Goal: Check status: Check status

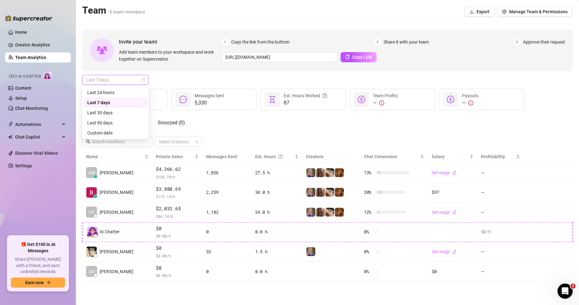
click at [102, 82] on span "Last 7 days" at bounding box center [115, 79] width 59 height 9
click at [104, 129] on div "Custom date" at bounding box center [115, 133] width 64 height 10
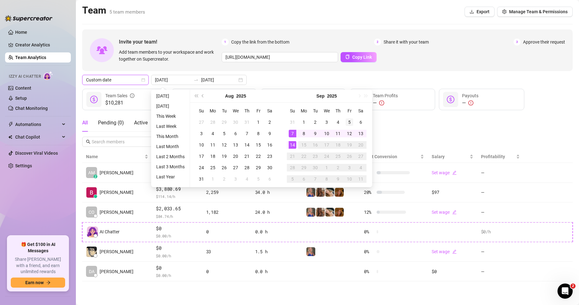
type input "[DATE]"
click at [350, 124] on div "5" at bounding box center [349, 122] width 8 height 8
type input "[DATE]"
click at [348, 136] on div "12" at bounding box center [349, 134] width 8 height 8
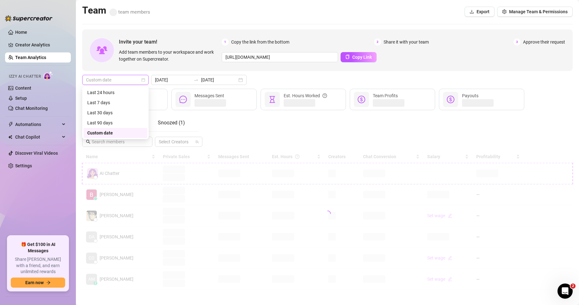
click at [121, 82] on span "Custom date" at bounding box center [115, 79] width 59 height 9
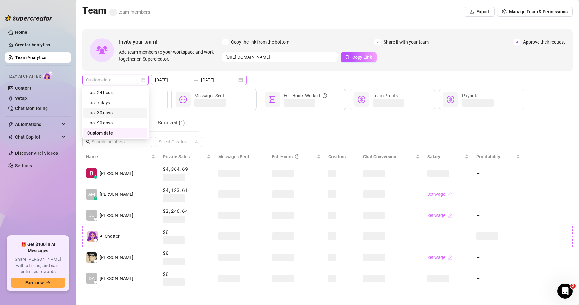
drag, startPoint x: 191, startPoint y: 82, endPoint x: 176, endPoint y: 82, distance: 14.2
click at [191, 82] on div at bounding box center [196, 79] width 10 height 5
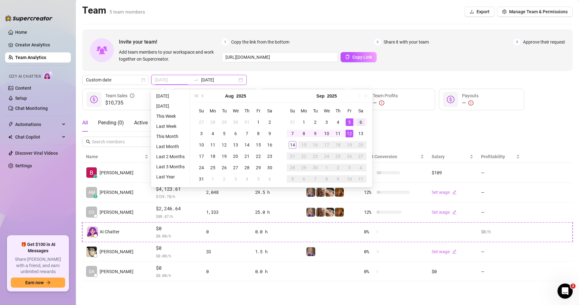
type input "[DATE]"
drag, startPoint x: 359, startPoint y: 121, endPoint x: 362, endPoint y: 129, distance: 8.8
click at [359, 121] on div "6" at bounding box center [361, 122] width 8 height 8
type input "[DATE]"
click at [349, 135] on div "12" at bounding box center [349, 134] width 8 height 8
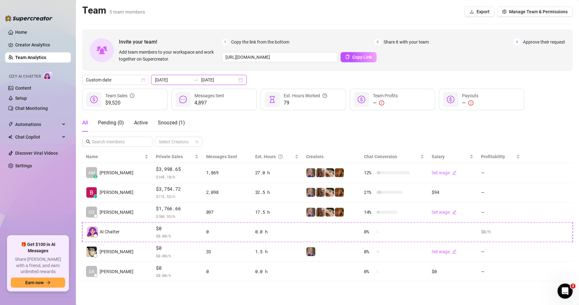
click at [172, 82] on input "[DATE]" at bounding box center [173, 79] width 36 height 7
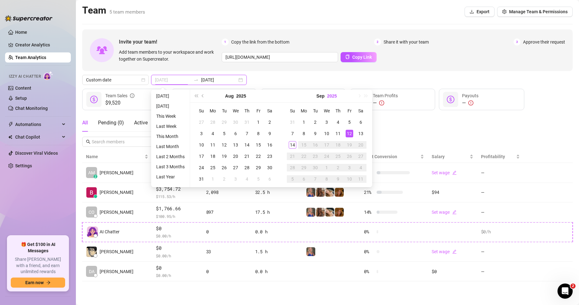
type input "[DATE]"
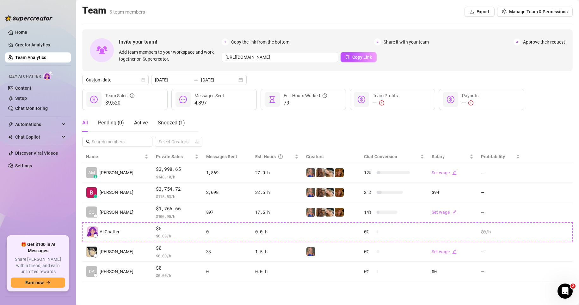
click at [330, 75] on div "Custom date [DATE] [DATE]" at bounding box center [327, 80] width 490 height 10
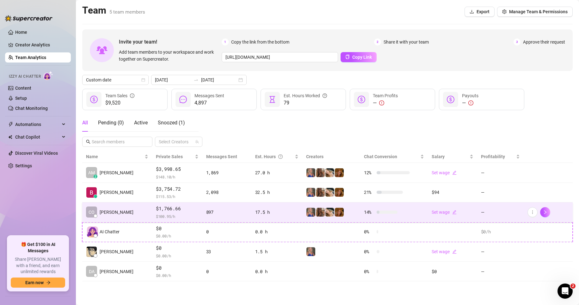
click at [128, 211] on td "CO [PERSON_NAME]" at bounding box center [117, 213] width 70 height 20
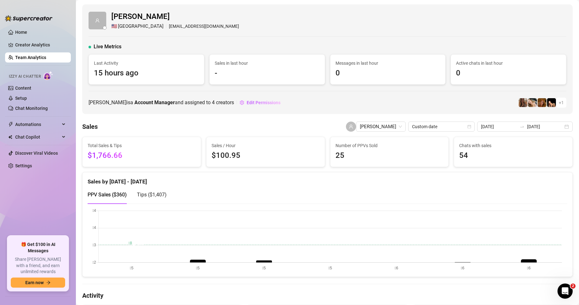
click at [112, 92] on div "[PERSON_NAME] 🇺🇸 Honolulu [EMAIL_ADDRESS][DOMAIN_NAME] Live Metrics Last Activi…" at bounding box center [327, 59] width 490 height 110
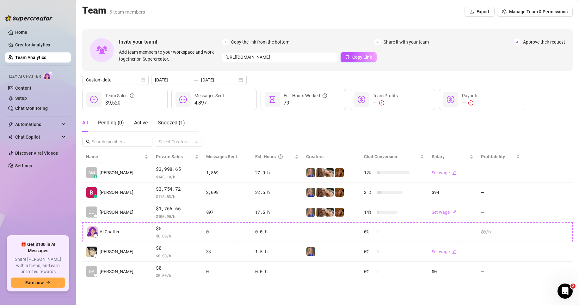
drag, startPoint x: 245, startPoint y: 124, endPoint x: 225, endPoint y: 116, distance: 22.0
click at [245, 124] on div "All Pending ( 0 ) Active Snoozed ( 1 ) Select Creators" at bounding box center [327, 130] width 490 height 33
